Goal: Book appointment/travel/reservation

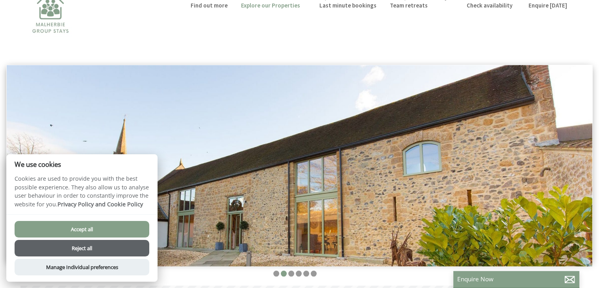
scroll to position [79, 0]
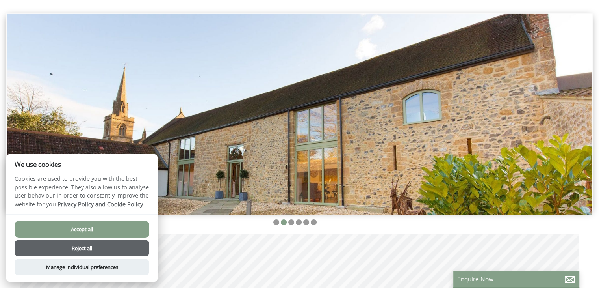
click at [75, 250] on button "Reject all" at bounding box center [82, 247] width 135 height 17
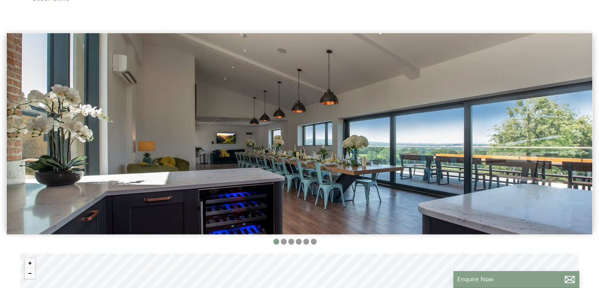
scroll to position [79, 0]
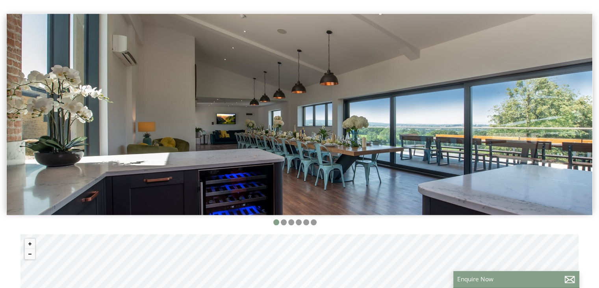
click at [557, 106] on img at bounding box center [300, 114] width 586 height 201
click at [283, 223] on li at bounding box center [284, 222] width 6 height 6
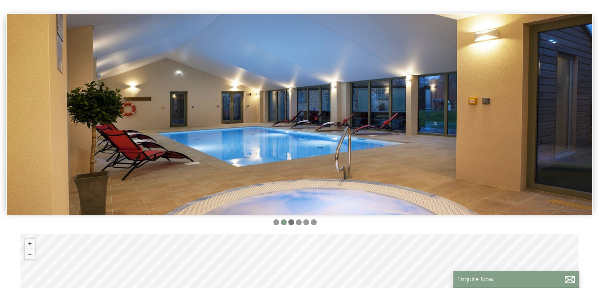
click at [291, 223] on li at bounding box center [291, 222] width 6 height 6
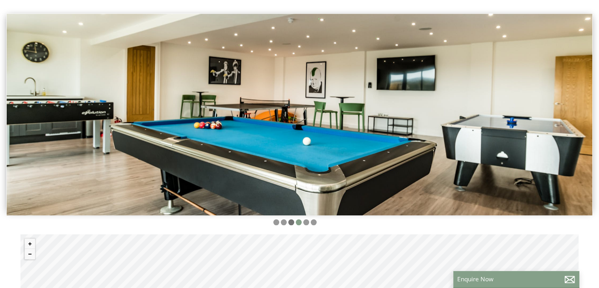
click at [293, 223] on li at bounding box center [291, 222] width 6 height 6
click at [288, 222] on li at bounding box center [291, 222] width 6 height 6
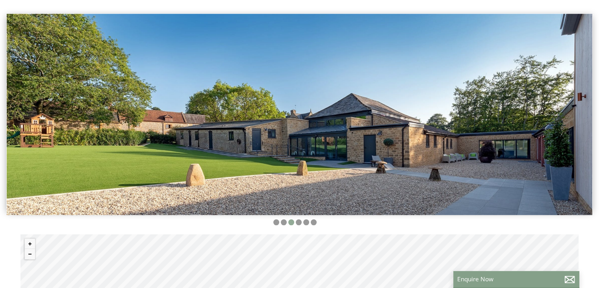
click at [289, 220] on li at bounding box center [291, 222] width 6 height 6
click at [291, 221] on li at bounding box center [291, 222] width 6 height 6
click at [291, 222] on li at bounding box center [291, 222] width 6 height 6
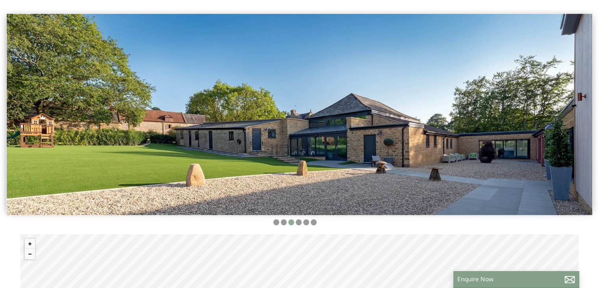
click at [291, 222] on li at bounding box center [291, 222] width 6 height 6
click at [299, 222] on li at bounding box center [299, 222] width 6 height 6
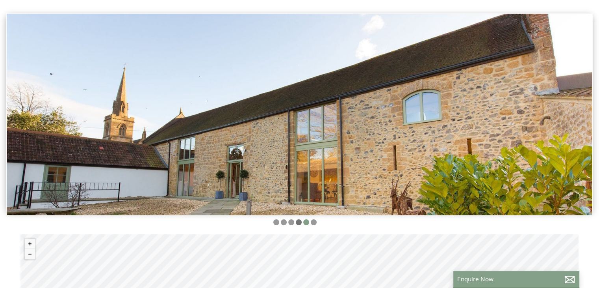
click at [299, 221] on li at bounding box center [299, 222] width 6 height 6
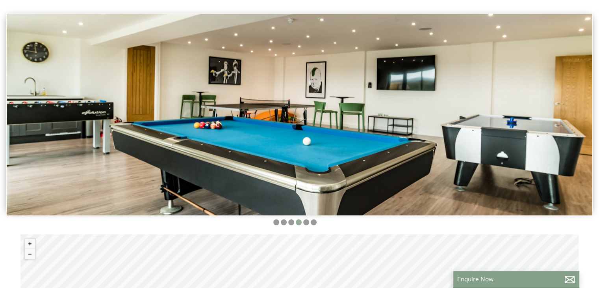
click at [299, 221] on li at bounding box center [299, 222] width 6 height 6
click at [302, 222] on ul at bounding box center [295, 222] width 568 height 7
click at [307, 222] on li at bounding box center [306, 222] width 6 height 6
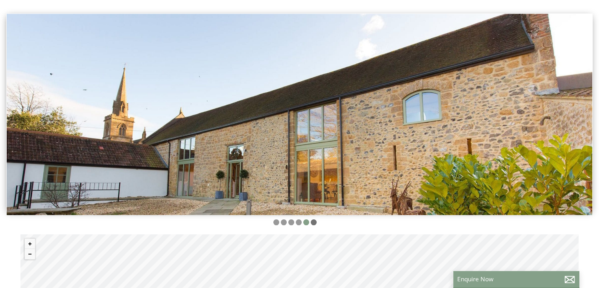
click at [314, 222] on li at bounding box center [314, 222] width 6 height 6
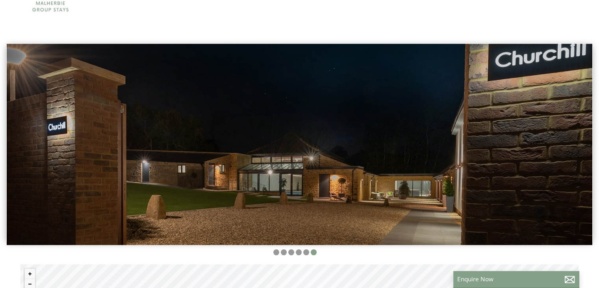
scroll to position [0, 0]
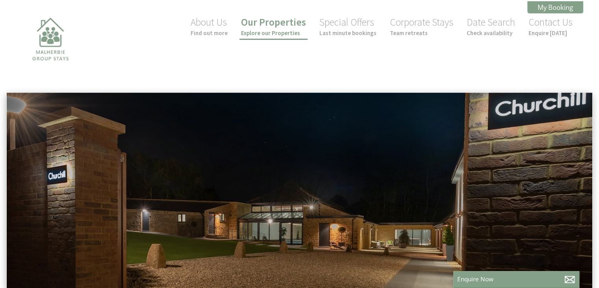
click at [268, 20] on link "Our Properties Explore our Properties" at bounding box center [273, 26] width 65 height 21
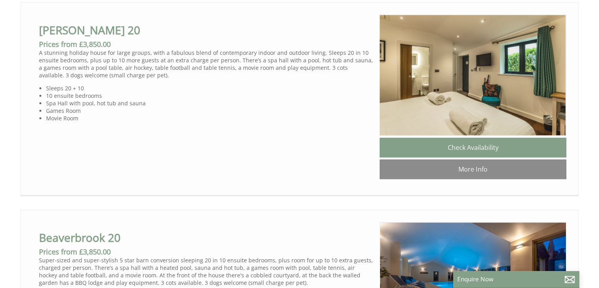
scroll to position [433, 0]
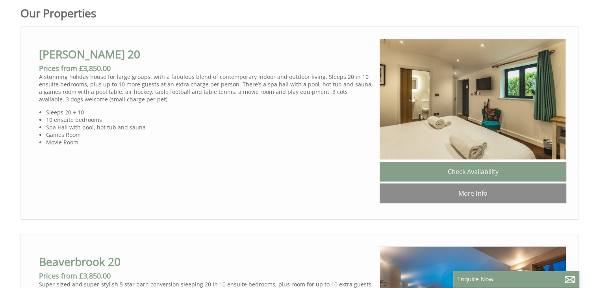
click at [262, 156] on div at bounding box center [300, 122] width 534 height 166
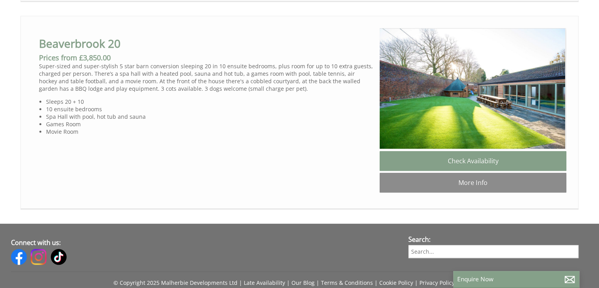
scroll to position [0, 6214]
